Goal: Transaction & Acquisition: Purchase product/service

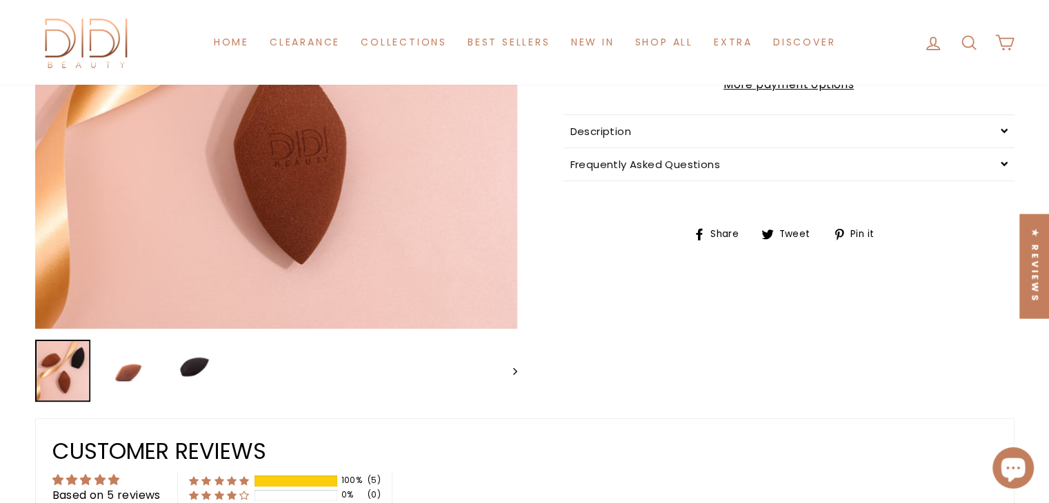
scroll to position [552, 0]
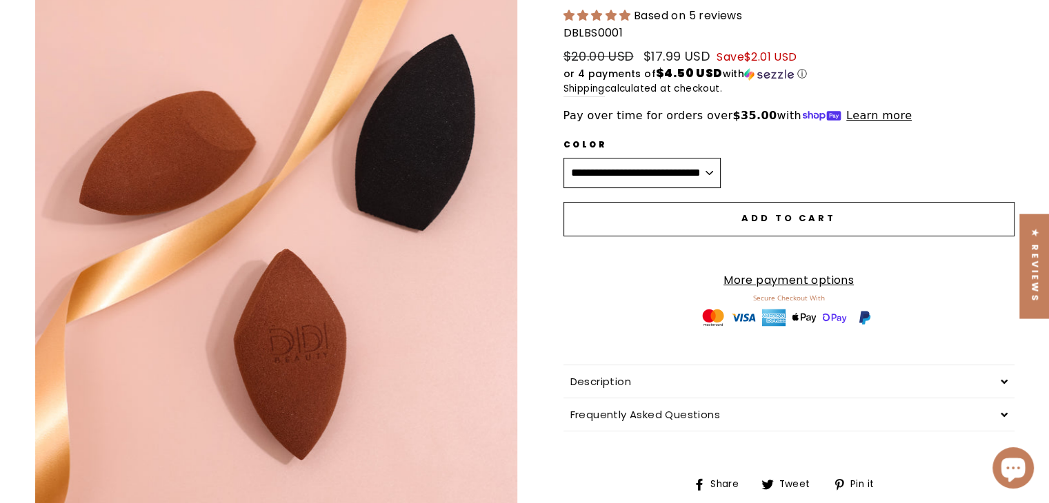
scroll to position [276, 0]
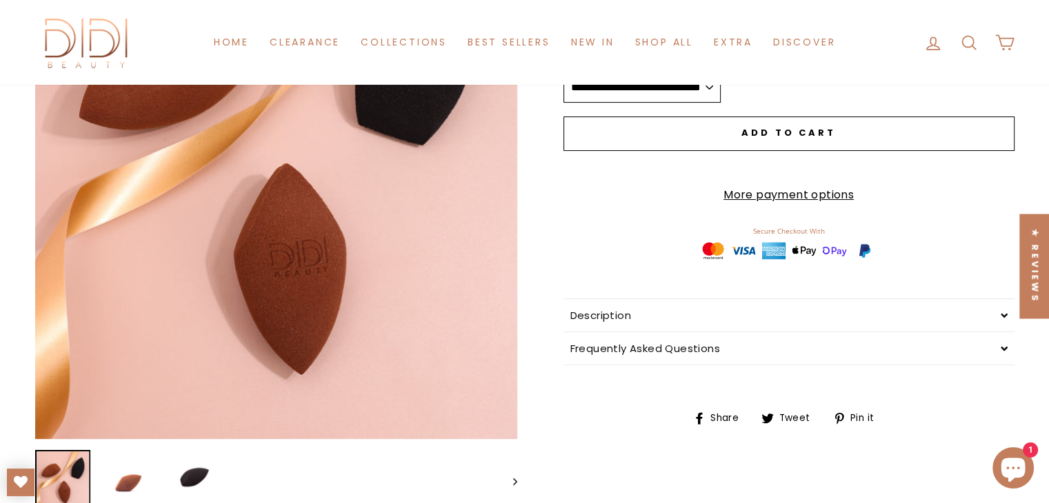
drag, startPoint x: 0, startPoint y: 0, endPoint x: 499, endPoint y: 164, distance: 525.4
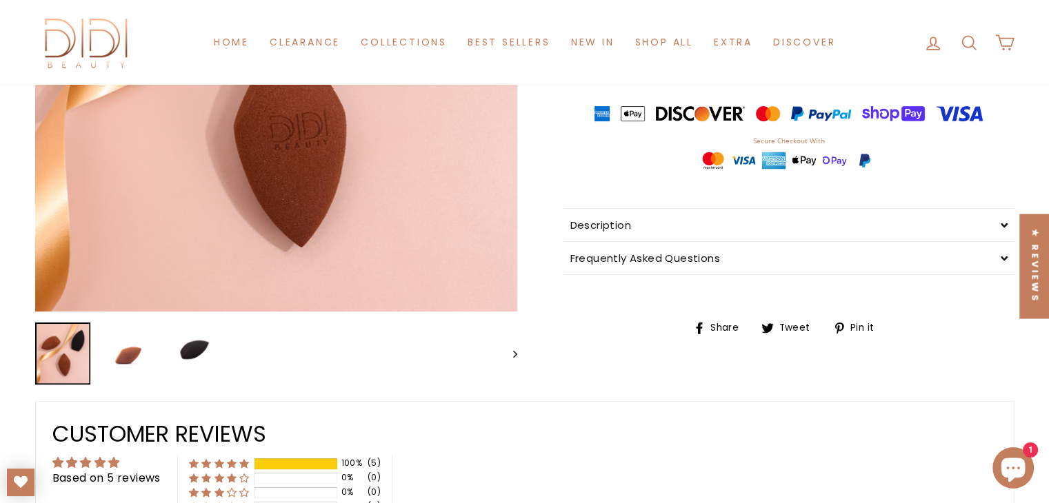
scroll to position [552, 0]
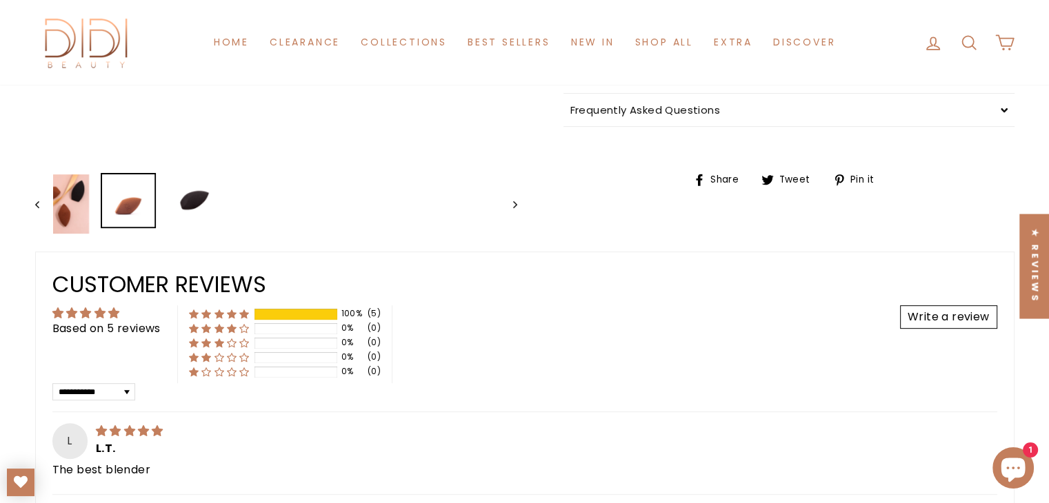
click at [143, 200] on img at bounding box center [128, 200] width 52 height 52
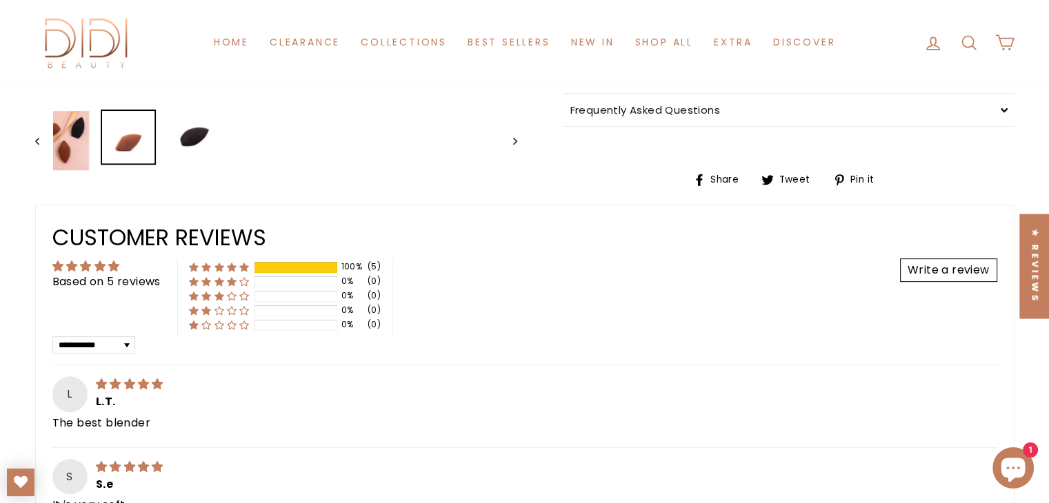
scroll to position [345, 0]
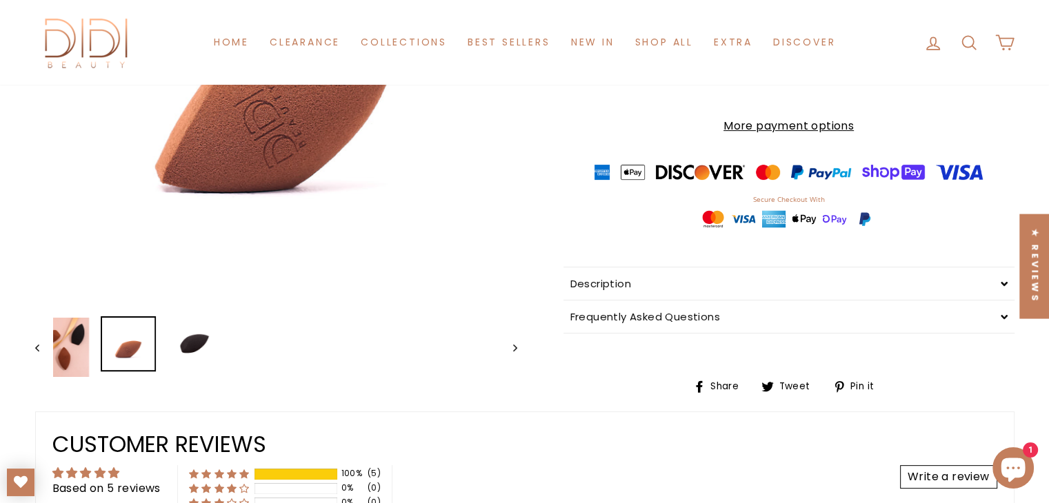
drag, startPoint x: 474, startPoint y: 206, endPoint x: 518, endPoint y: 145, distance: 74.6
drag, startPoint x: 518, startPoint y: 145, endPoint x: 502, endPoint y: 103, distance: 45.6
click at [188, 348] on img at bounding box center [194, 344] width 52 height 52
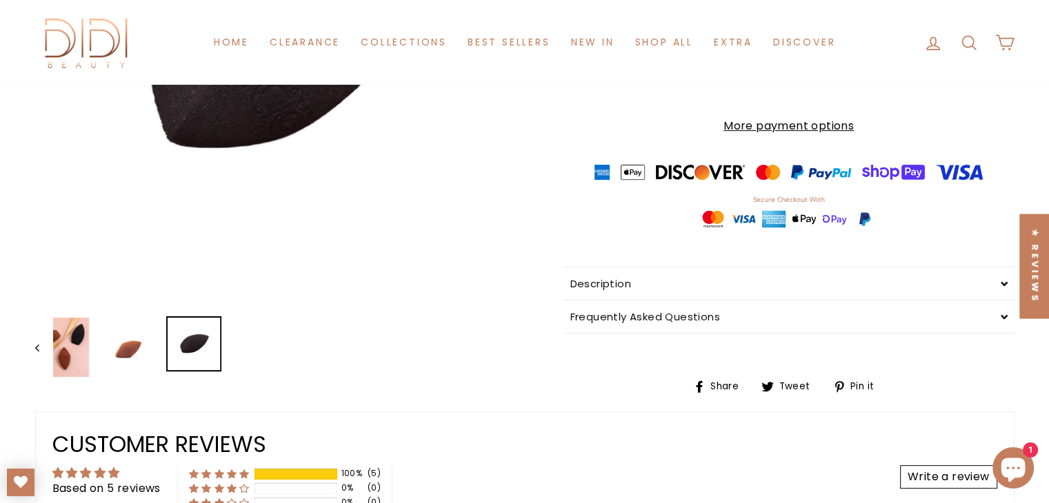
drag, startPoint x: 445, startPoint y: 87, endPoint x: 497, endPoint y: 79, distance: 52.3
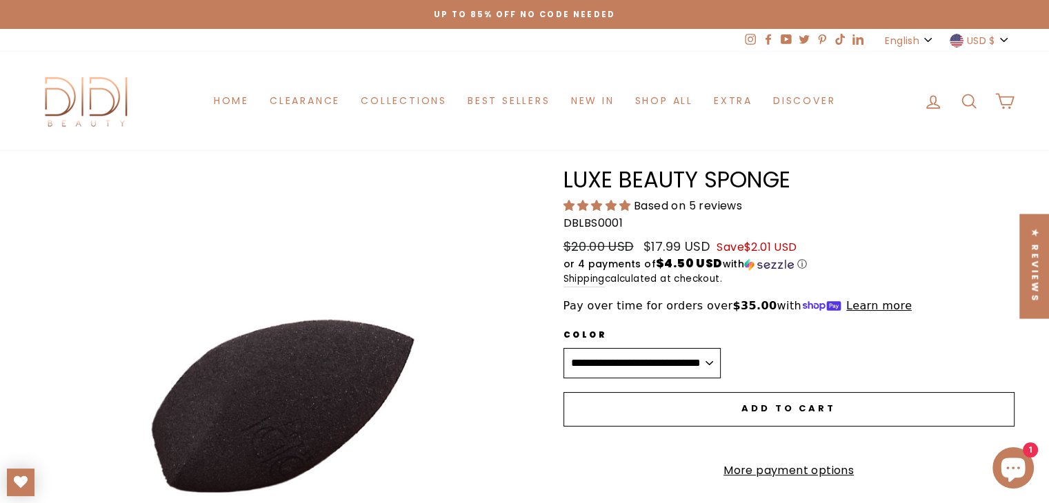
scroll to position [207, 0]
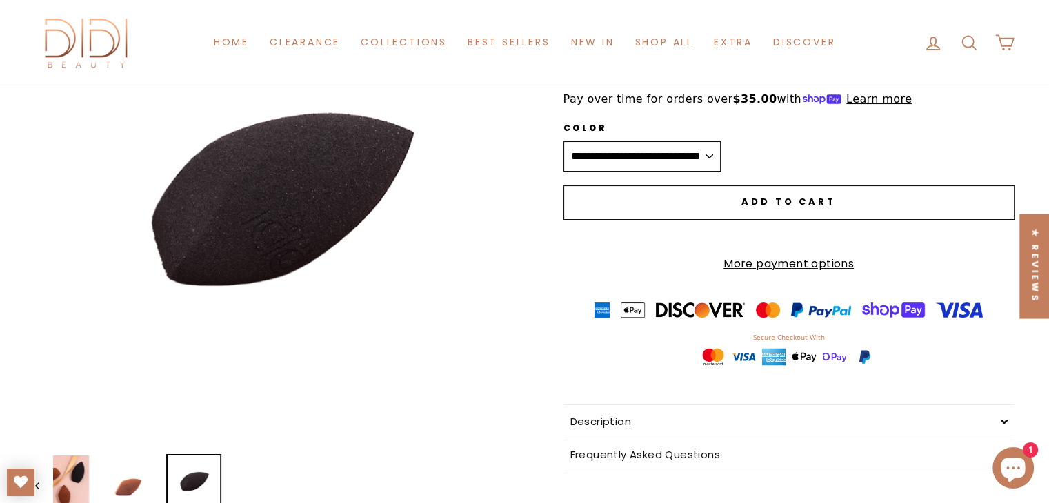
drag, startPoint x: 414, startPoint y: 185, endPoint x: 224, endPoint y: 172, distance: 190.1
click at [224, 172] on button "Close (esc)" at bounding box center [276, 203] width 482 height 482
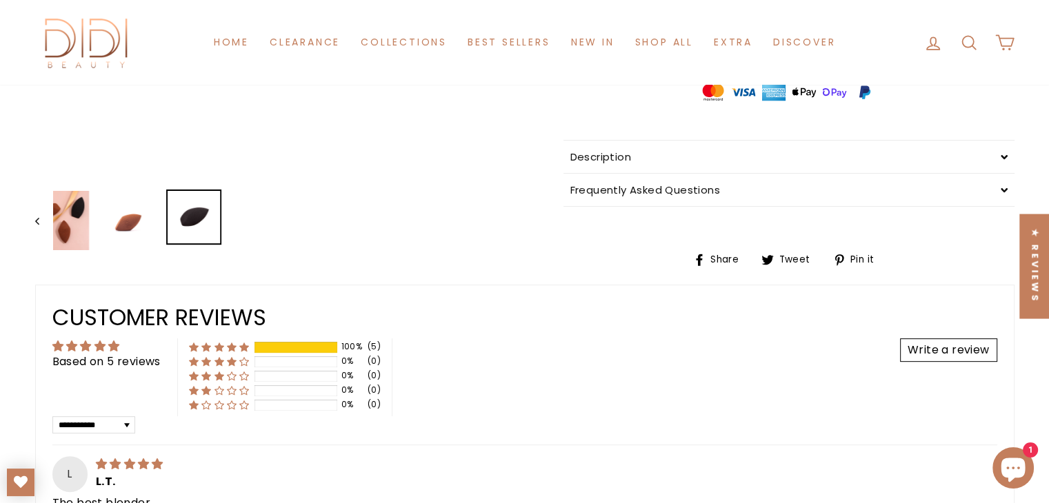
scroll to position [483, 0]
